Goal: Transaction & Acquisition: Purchase product/service

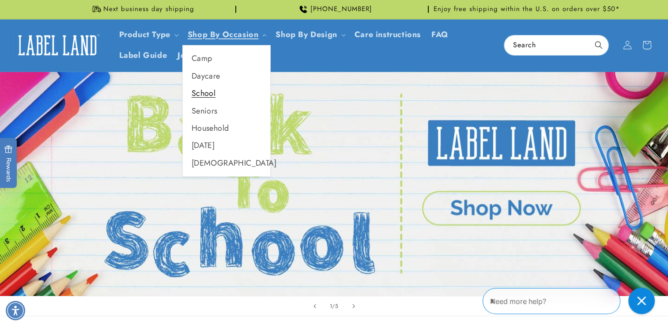
click at [213, 96] on link "School" at bounding box center [226, 93] width 87 height 17
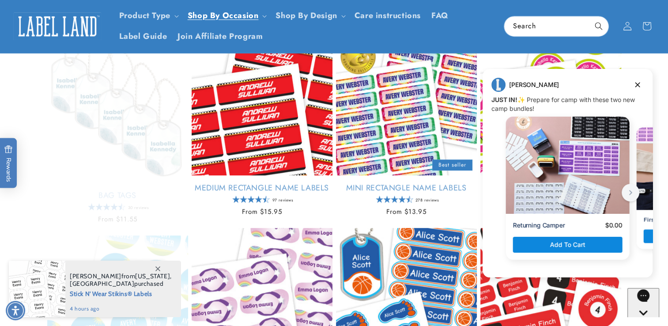
scroll to position [473, 0]
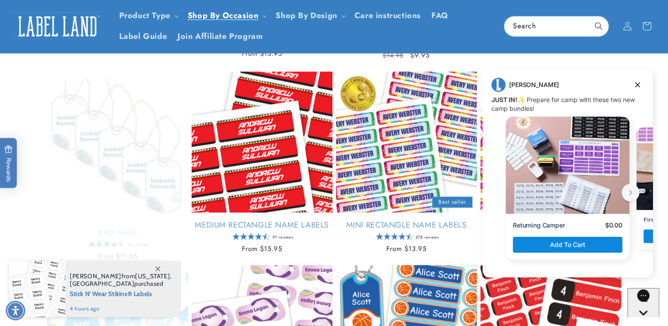
click at [660, 146] on div "The Get-Set-for-School Kit Empty heading The Get-Set-for-School Kit Regular pri…" at bounding box center [334, 272] width 668 height 1179
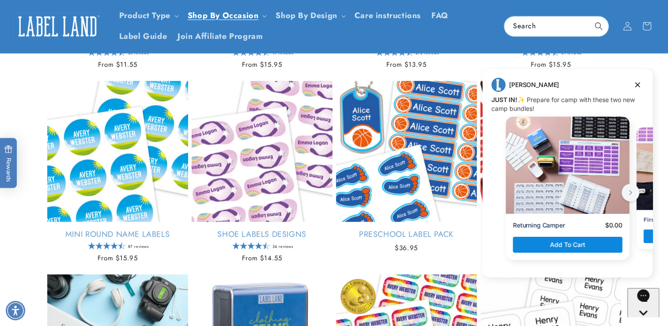
scroll to position [655, 0]
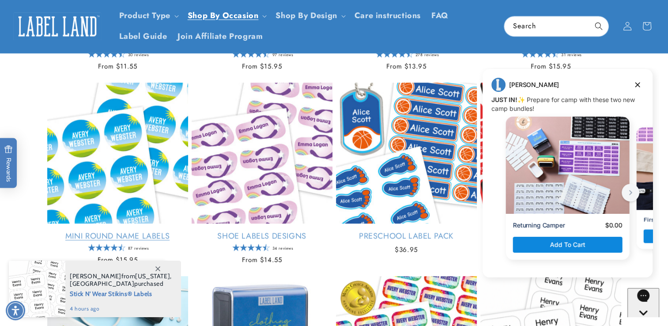
click at [111, 231] on link "Mini Round Name Labels" at bounding box center [117, 236] width 141 height 10
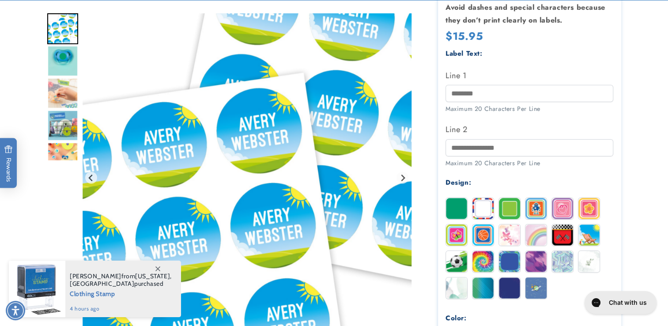
scroll to position [240, 0]
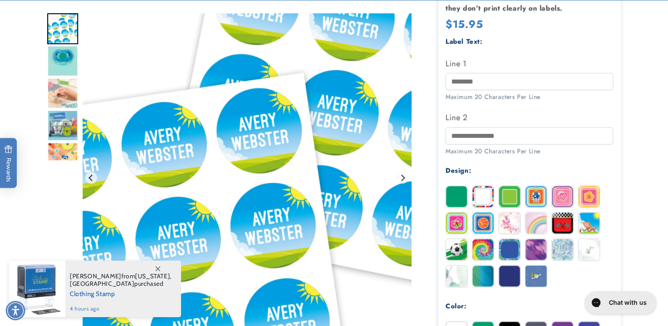
click at [507, 278] on img at bounding box center [509, 275] width 21 height 21
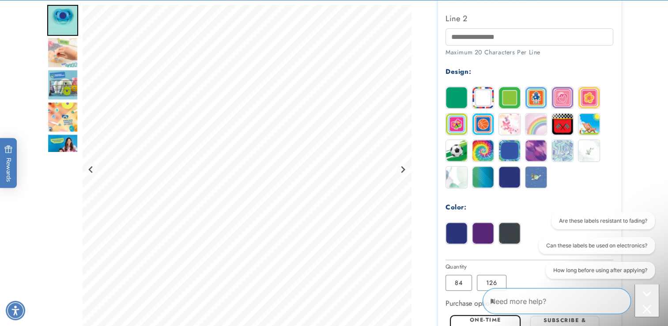
scroll to position [344, 0]
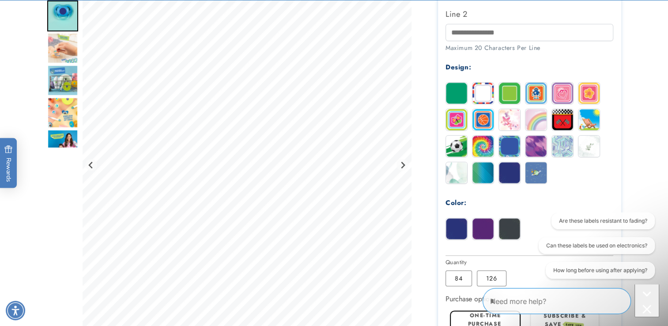
click at [456, 237] on img at bounding box center [456, 228] width 21 height 21
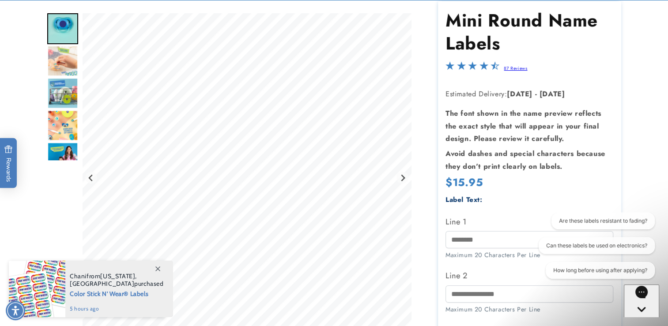
scroll to position [85, 0]
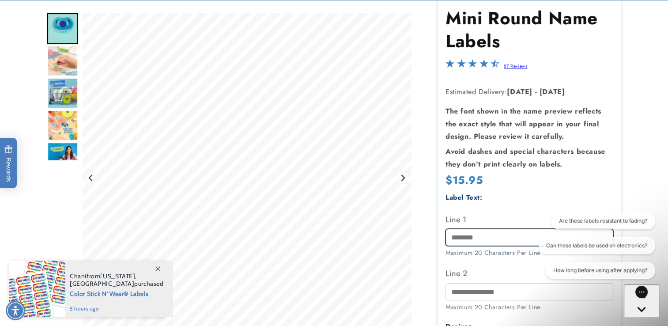
click at [462, 237] on input "Line 1" at bounding box center [529, 237] width 168 height 17
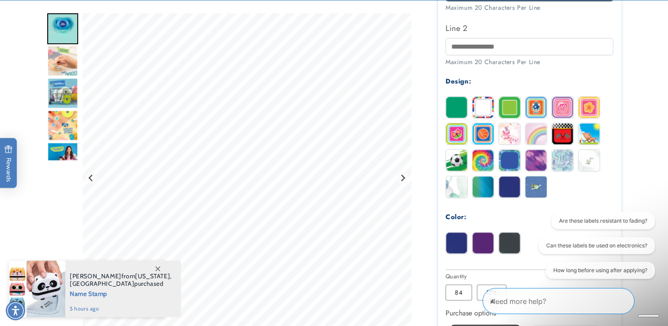
scroll to position [341, 0]
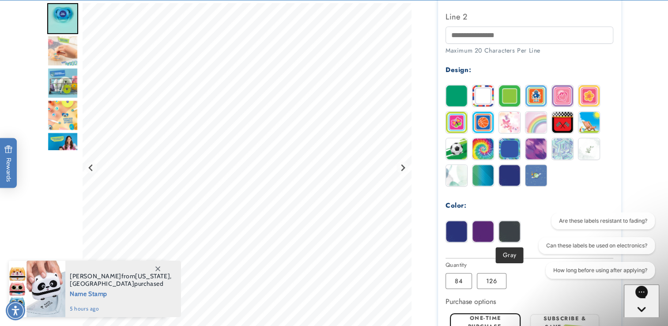
type input "**********"
click at [503, 229] on img at bounding box center [509, 231] width 21 height 21
click at [484, 281] on label "126 Variant sold out or unavailable" at bounding box center [491, 281] width 30 height 16
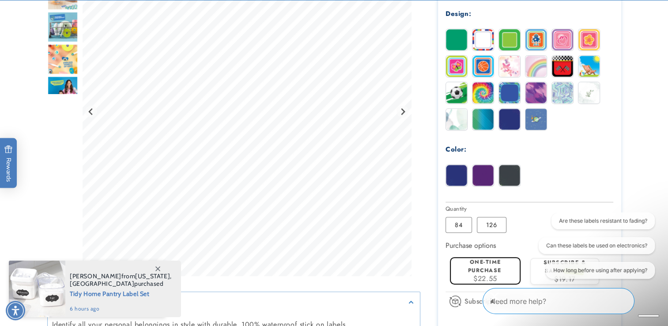
scroll to position [425, 0]
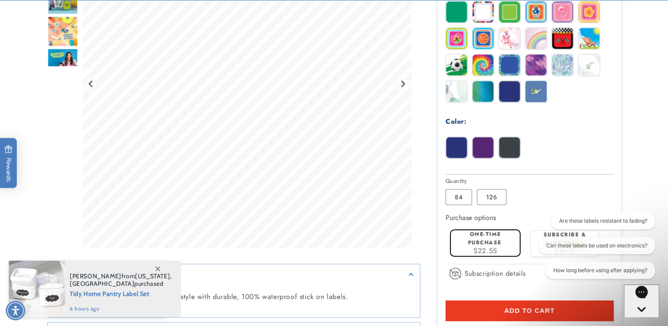
click at [462, 144] on img at bounding box center [456, 147] width 21 height 21
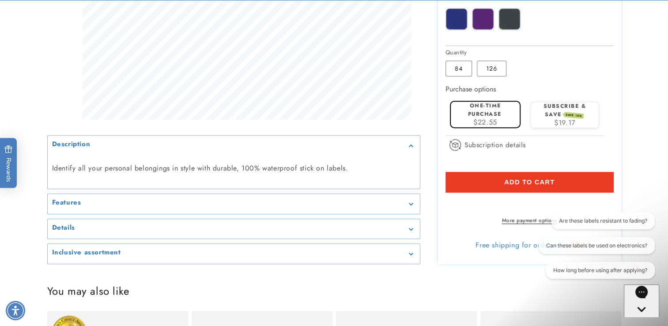
scroll to position [577, 0]
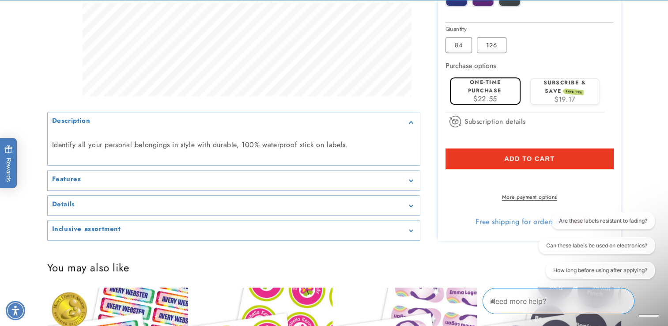
click at [496, 156] on button "Add to cart" at bounding box center [529, 158] width 168 height 20
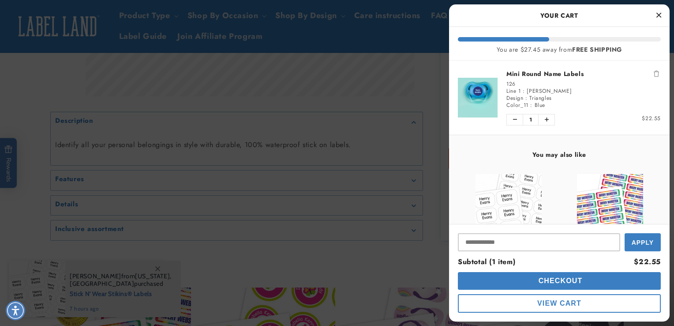
click at [658, 16] on icon "Close Cart" at bounding box center [658, 15] width 5 height 8
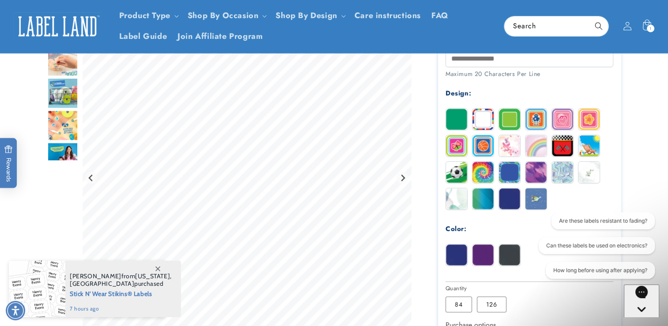
scroll to position [304, 0]
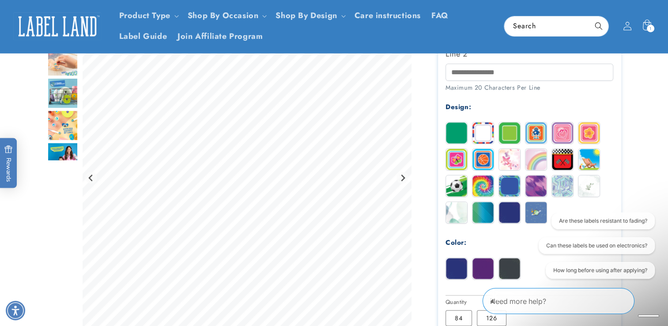
click at [529, 188] on img at bounding box center [535, 185] width 21 height 21
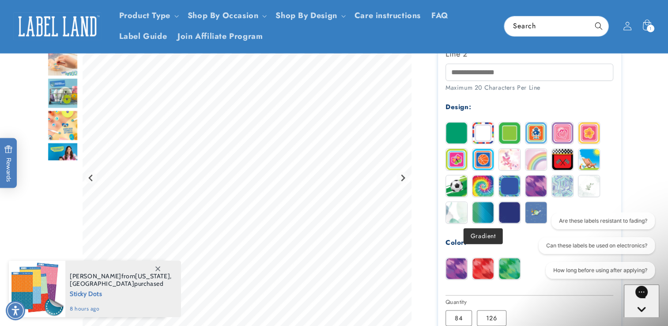
click at [483, 218] on img at bounding box center [482, 212] width 21 height 21
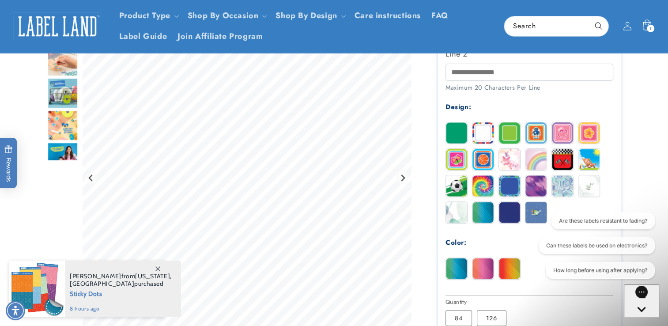
click at [486, 267] on img at bounding box center [482, 268] width 21 height 21
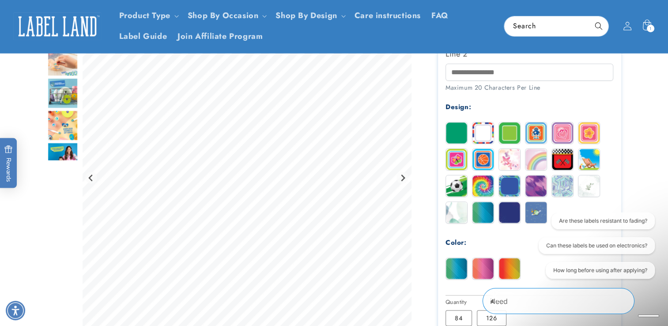
click at [533, 186] on img at bounding box center [535, 185] width 21 height 21
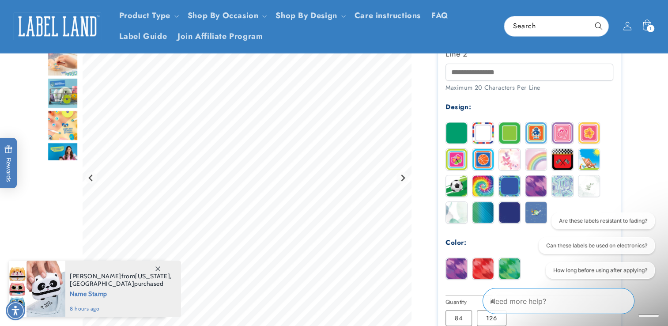
click at [510, 184] on img at bounding box center [509, 185] width 21 height 21
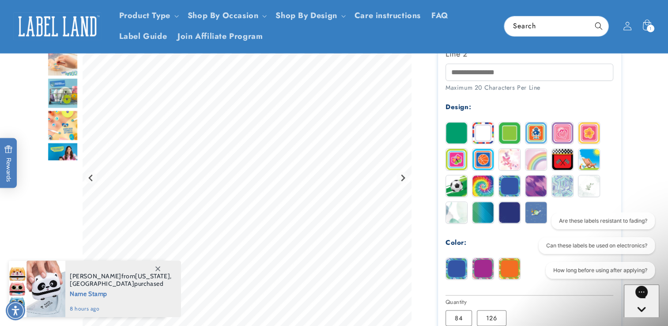
click at [478, 269] on img at bounding box center [482, 268] width 21 height 21
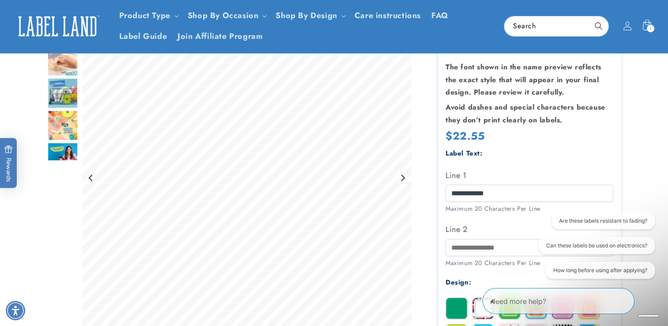
scroll to position [127, 0]
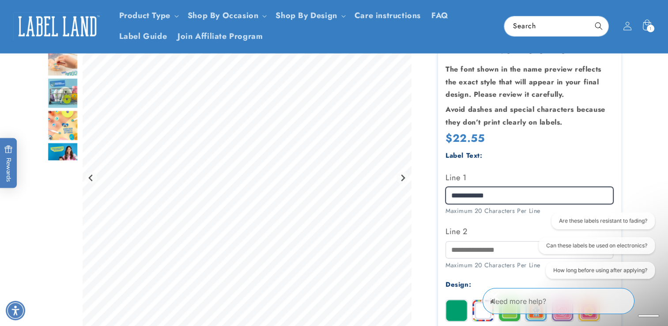
click at [465, 200] on input "**********" at bounding box center [529, 195] width 168 height 17
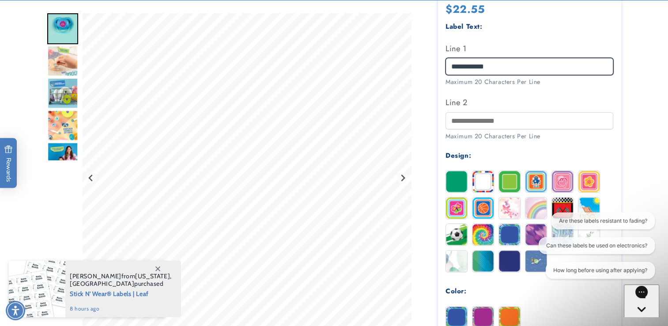
scroll to position [260, 0]
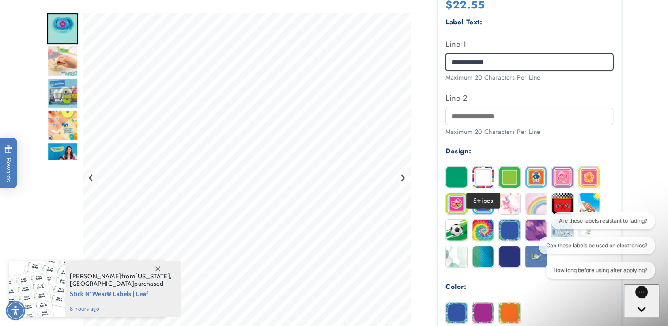
type input "**********"
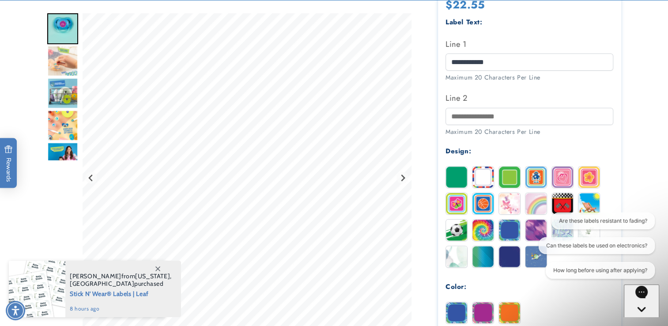
click at [482, 182] on img at bounding box center [482, 176] width 21 height 21
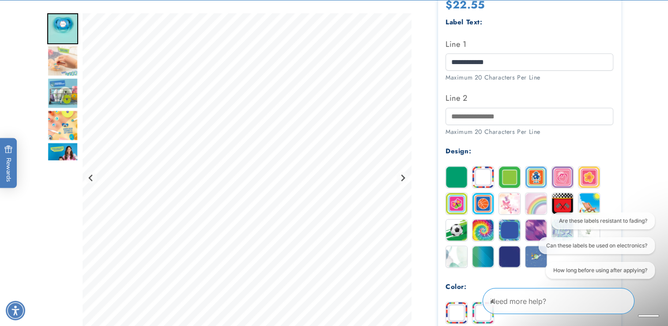
click at [534, 223] on div "Are these labels resistant to fading? Can these labels be used on electronics? …" at bounding box center [592, 247] width 124 height 70
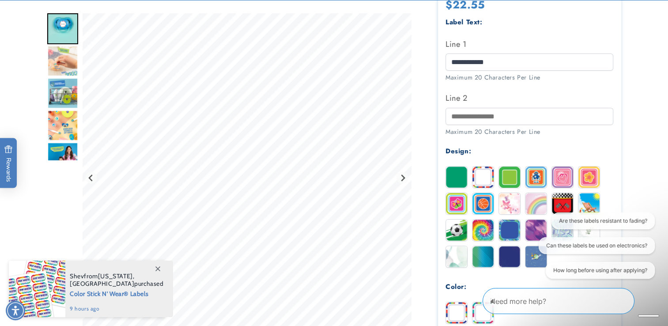
click at [534, 223] on div "Are these labels resistant to fading? Can these labels be used on electronics? …" at bounding box center [592, 247] width 124 height 70
click at [531, 233] on div "Are these labels resistant to fading? Can these labels be used on electronics? …" at bounding box center [592, 247] width 124 height 70
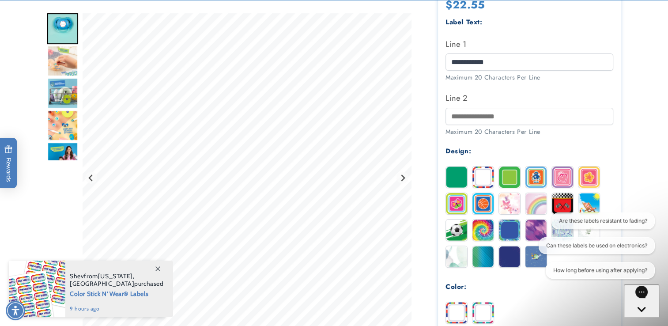
click at [538, 234] on div "Are these labels resistant to fading? Can these labels be used on electronics? …" at bounding box center [592, 247] width 124 height 70
drag, startPoint x: 12, startPoint y: 21, endPoint x: 518, endPoint y: 147, distance: 521.5
click at [518, 147] on div "Design:" at bounding box center [529, 151] width 168 height 12
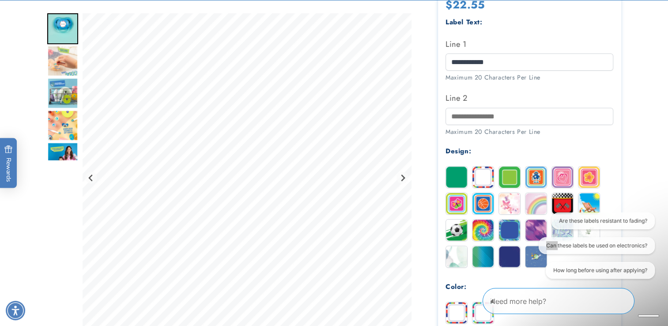
click at [484, 257] on img at bounding box center [482, 256] width 21 height 21
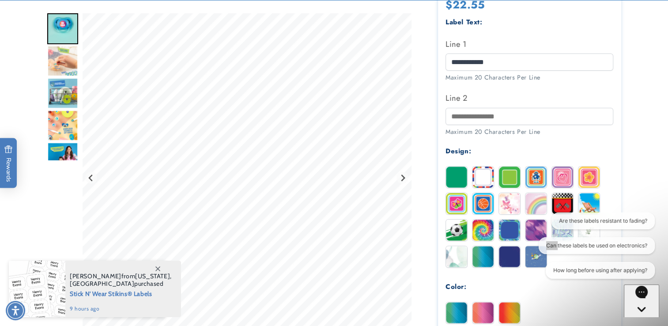
click at [507, 256] on img at bounding box center [509, 256] width 21 height 21
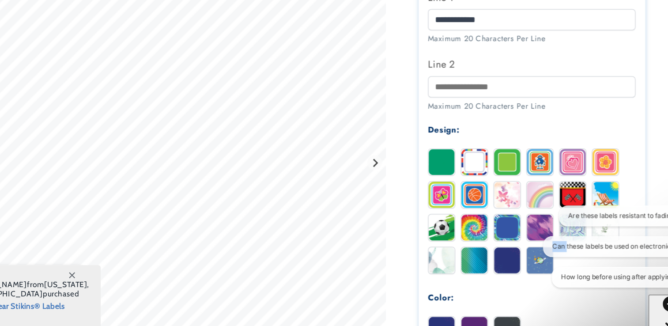
click at [529, 225] on div "Are these labels resistant to fading? Can these labels be used on electronics? …" at bounding box center [593, 240] width 133 height 70
click at [538, 220] on div "Are these labels resistant to fading? Can these labels be used on electronics? …" at bounding box center [594, 240] width 124 height 70
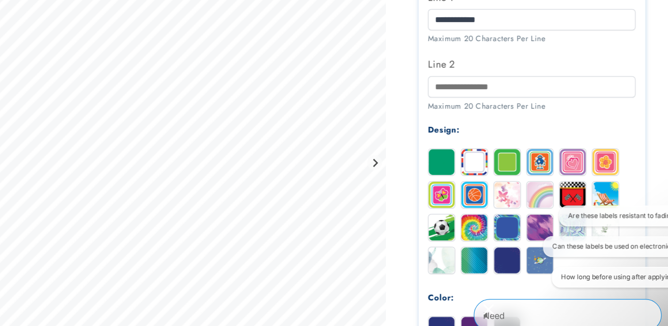
click at [538, 220] on div "Are these labels resistant to fading? Can these labels be used on electronics? …" at bounding box center [594, 240] width 124 height 70
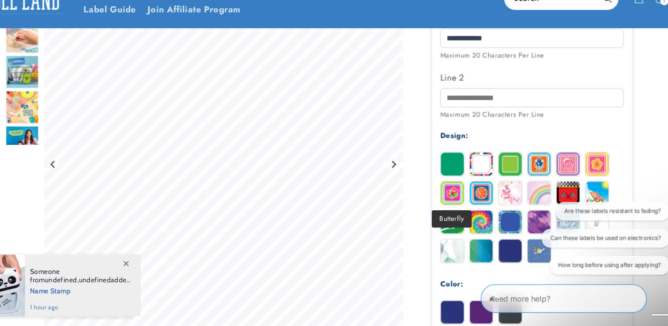
scroll to position [259, 0]
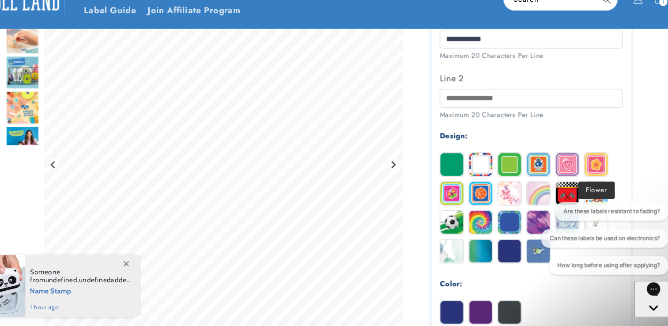
click at [585, 178] on img at bounding box center [588, 177] width 21 height 21
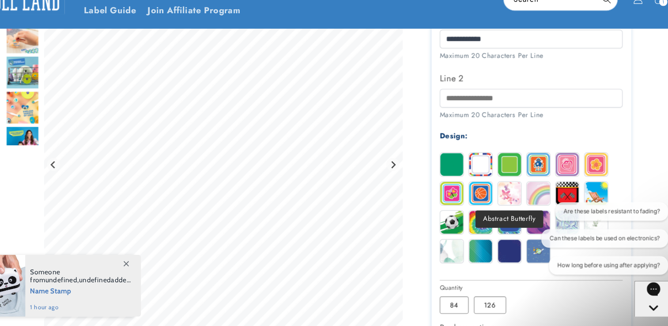
click at [500, 200] on img at bounding box center [509, 203] width 21 height 21
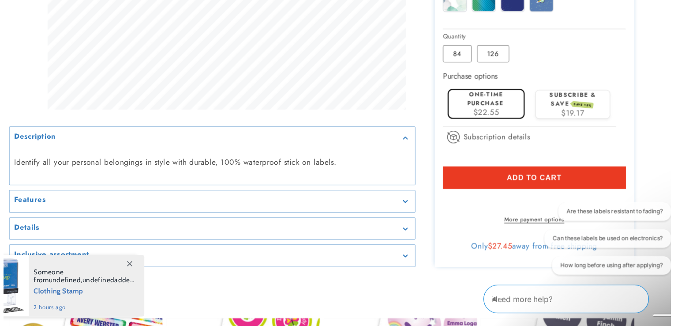
scroll to position [515, 0]
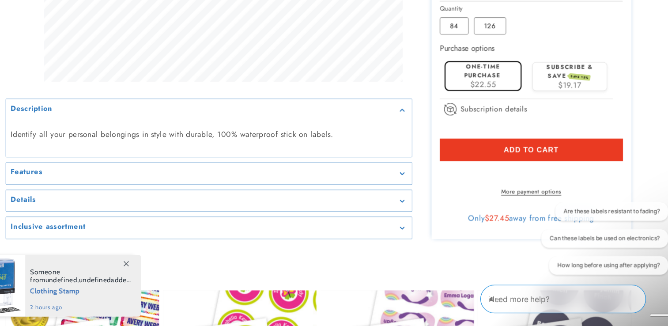
click at [540, 168] on span "Add to cart" at bounding box center [529, 164] width 50 height 8
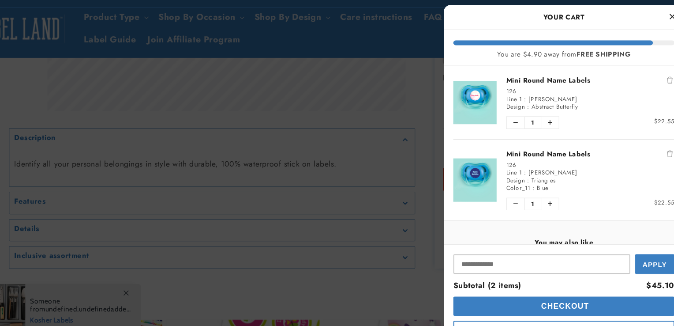
click at [658, 17] on icon "Close Cart" at bounding box center [658, 15] width 5 height 8
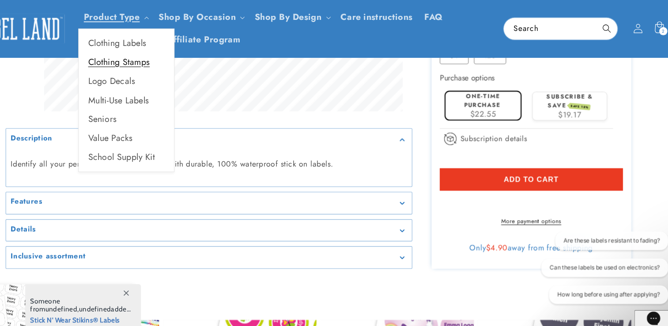
click at [155, 54] on link "Clothing Stamps" at bounding box center [157, 57] width 87 height 17
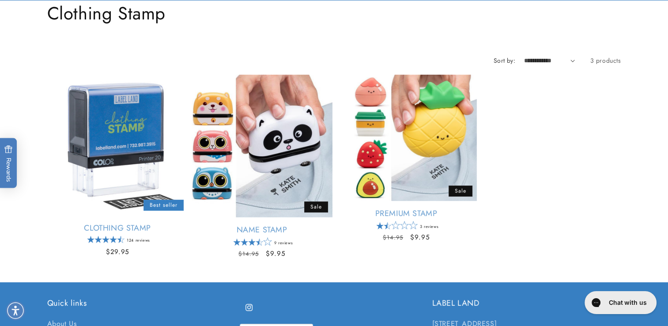
scroll to position [82, 0]
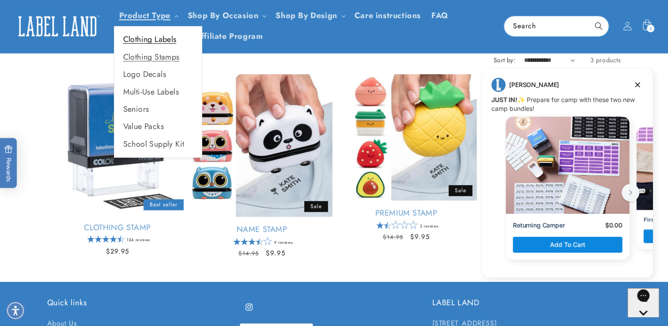
click at [145, 43] on link "Clothing Labels" at bounding box center [157, 39] width 87 height 17
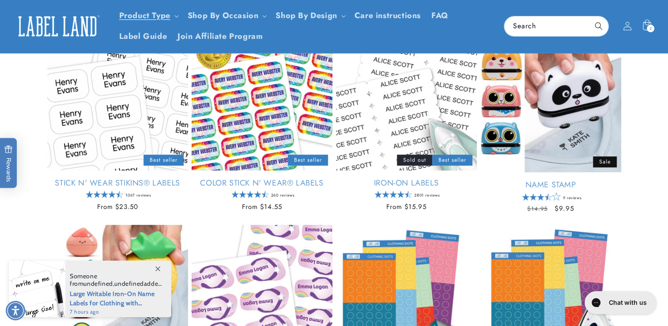
scroll to position [108, 0]
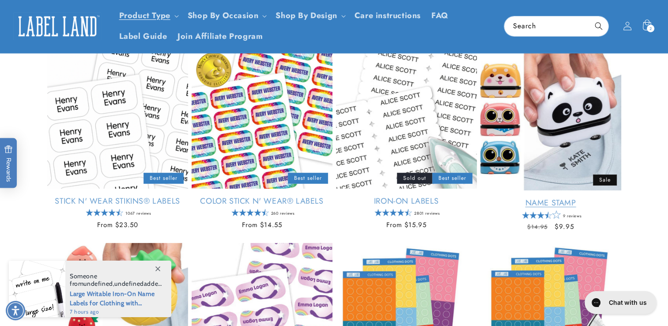
click at [581, 198] on link "Name Stamp" at bounding box center [550, 203] width 141 height 10
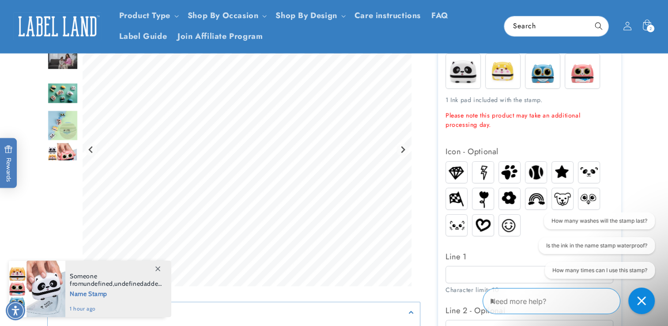
scroll to position [212, 0]
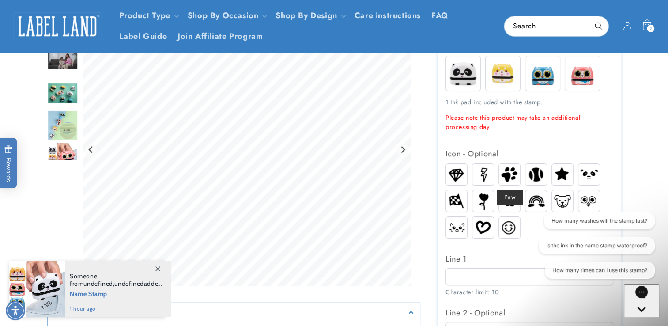
click at [512, 172] on img at bounding box center [509, 174] width 21 height 20
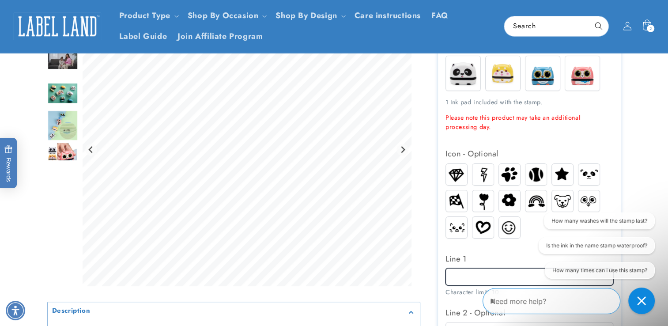
click at [460, 273] on input "Line 1" at bounding box center [529, 276] width 168 height 17
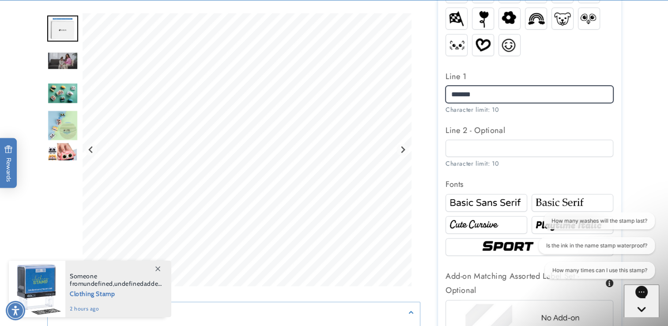
scroll to position [412, 0]
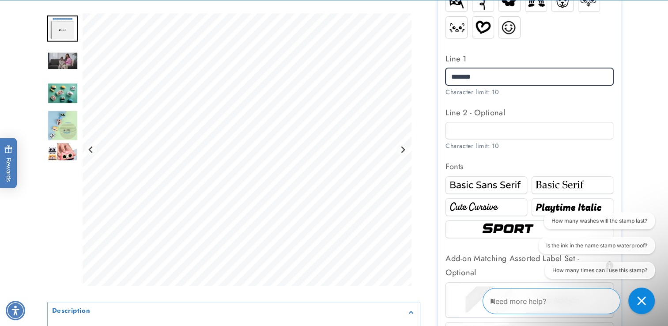
type input "*******"
click at [559, 184] on img at bounding box center [572, 184] width 79 height 13
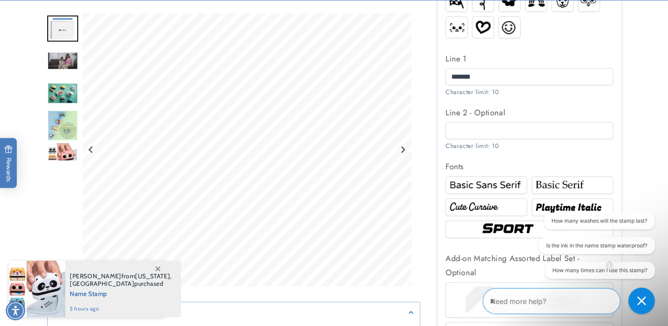
click at [487, 186] on img at bounding box center [485, 184] width 79 height 13
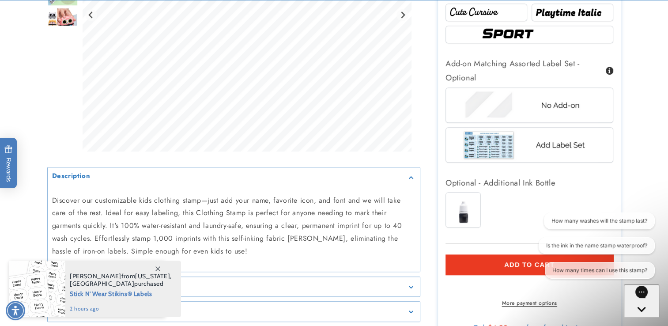
scroll to position [626, 0]
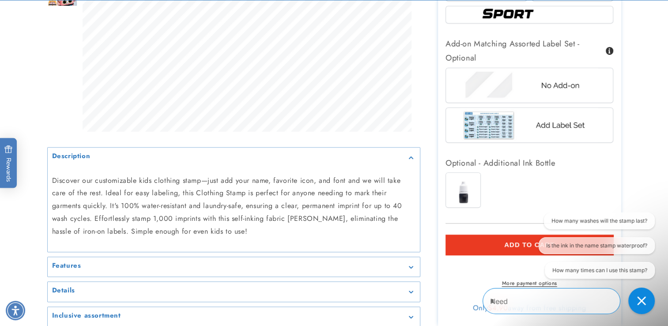
click at [510, 243] on span "Add to cart" at bounding box center [529, 244] width 50 height 8
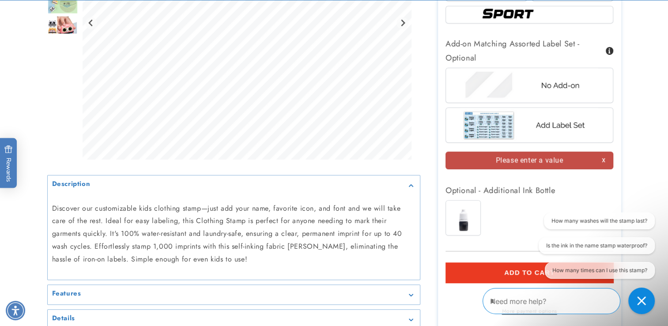
click at [536, 163] on div "Please enter a value" at bounding box center [529, 160] width 168 height 18
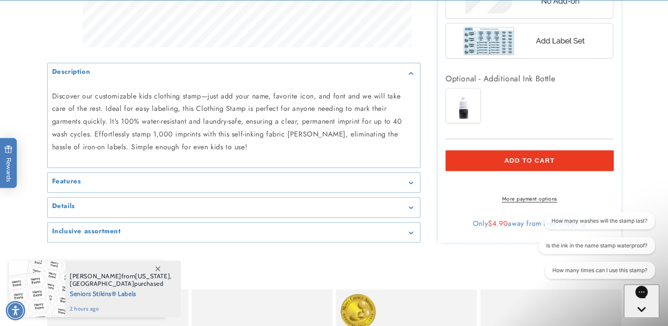
scroll to position [708, 0]
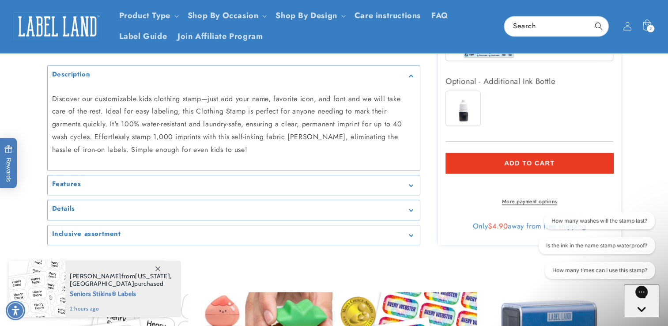
click at [544, 166] on span "Add to cart" at bounding box center [529, 163] width 50 height 8
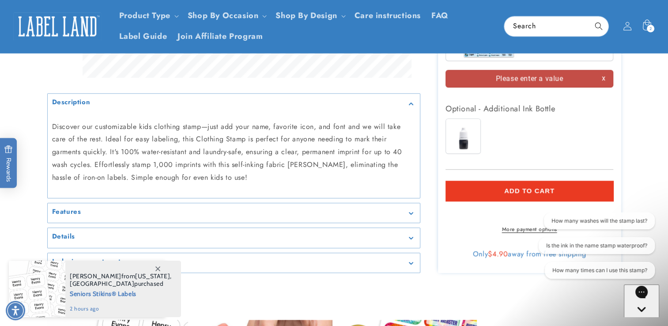
scroll to position [619, 0]
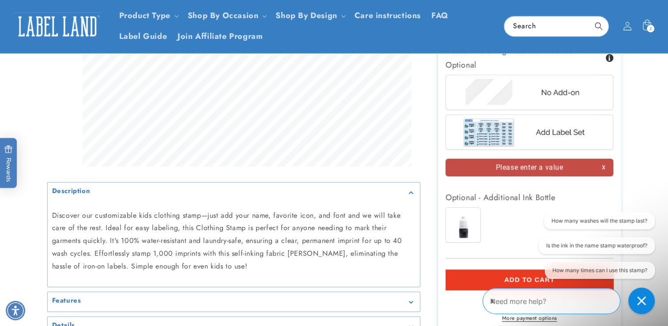
click at [485, 219] on div "Ink Bottle" at bounding box center [531, 227] width 172 height 40
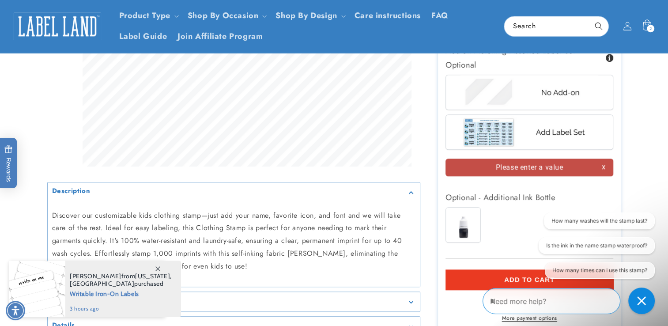
click at [528, 170] on div "Please enter a value" at bounding box center [529, 167] width 168 height 18
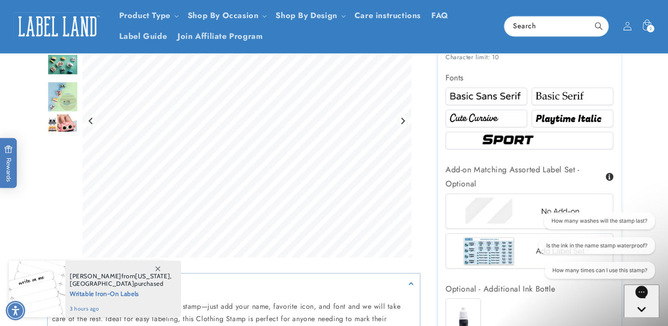
scroll to position [498, 0]
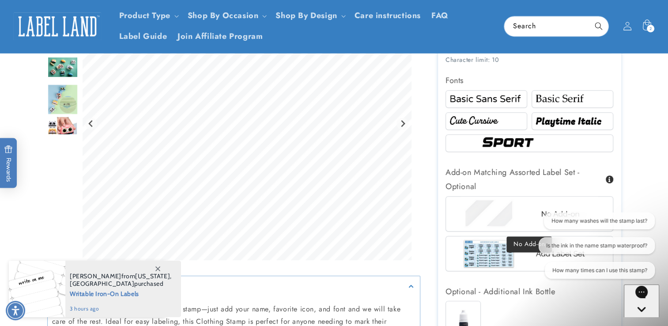
click at [476, 225] on img at bounding box center [529, 213] width 138 height 34
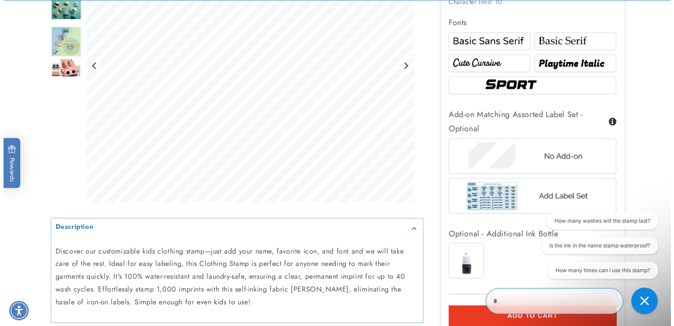
scroll to position [687, 0]
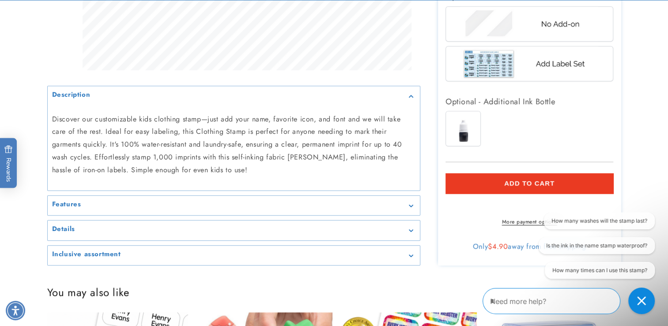
click at [548, 181] on span "Add to cart" at bounding box center [529, 183] width 50 height 8
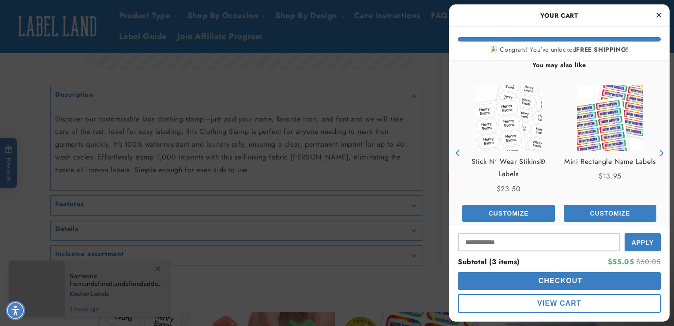
scroll to position [252, 0]
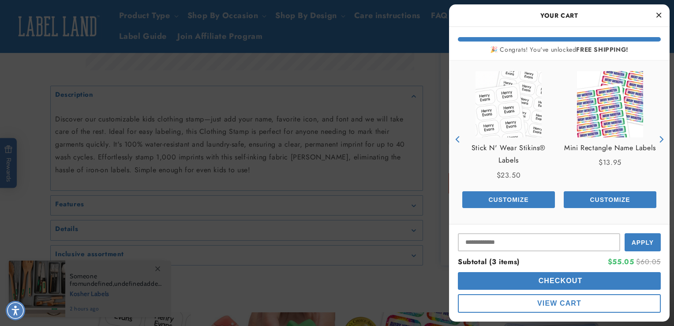
click at [514, 283] on button "Checkout" at bounding box center [559, 281] width 203 height 18
